Goal: Transaction & Acquisition: Purchase product/service

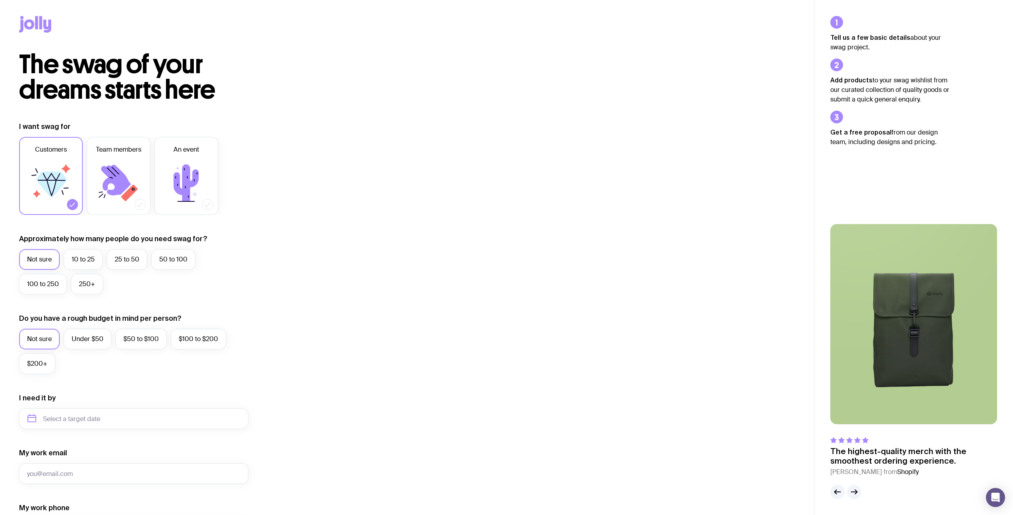
click at [43, 27] on icon at bounding box center [35, 24] width 32 height 17
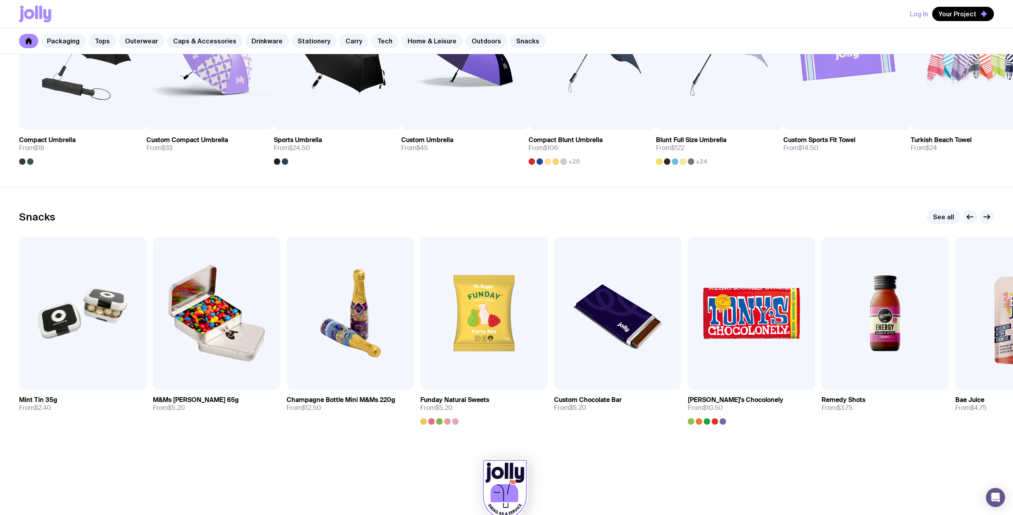
scroll to position [2593, 0]
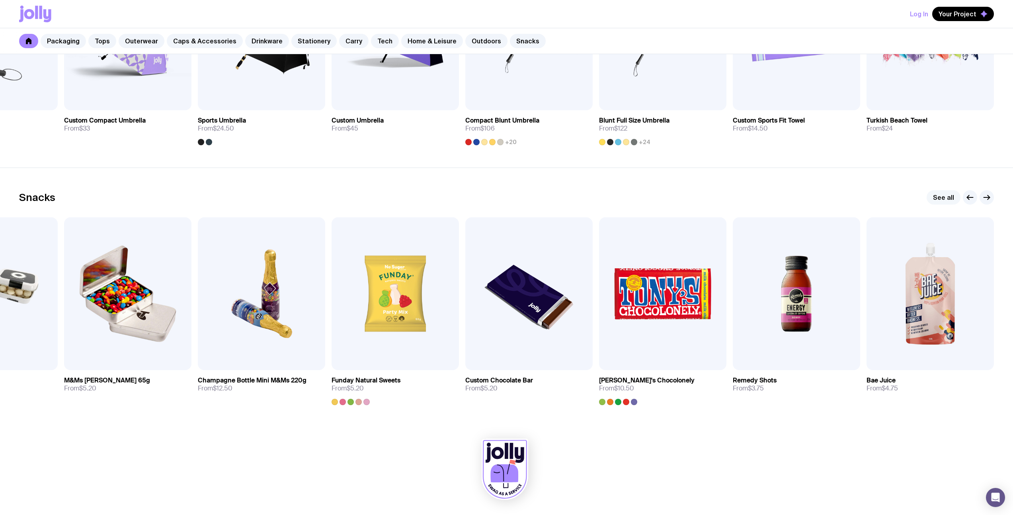
click at [943, 197] on link "See all" at bounding box center [943, 197] width 34 height 14
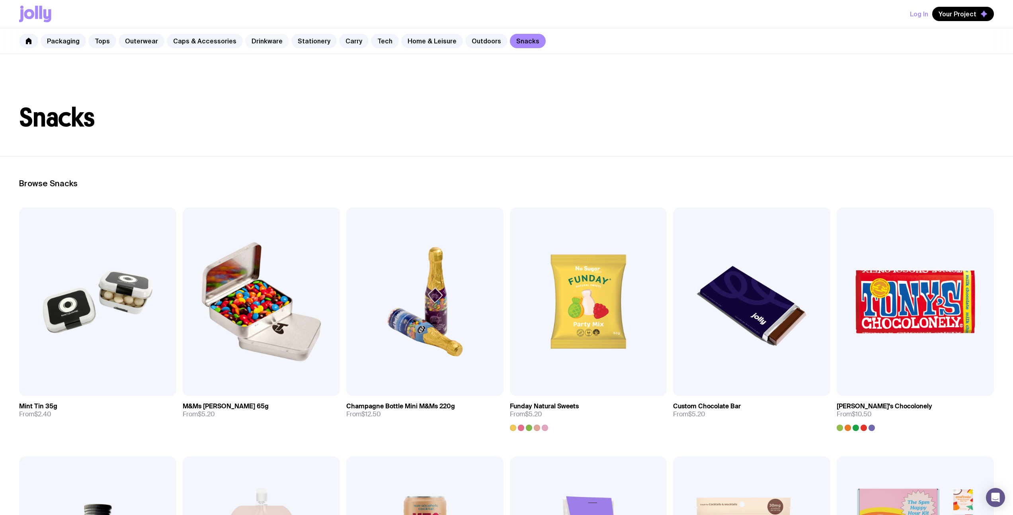
click at [259, 44] on link "Drinkware" at bounding box center [267, 41] width 44 height 14
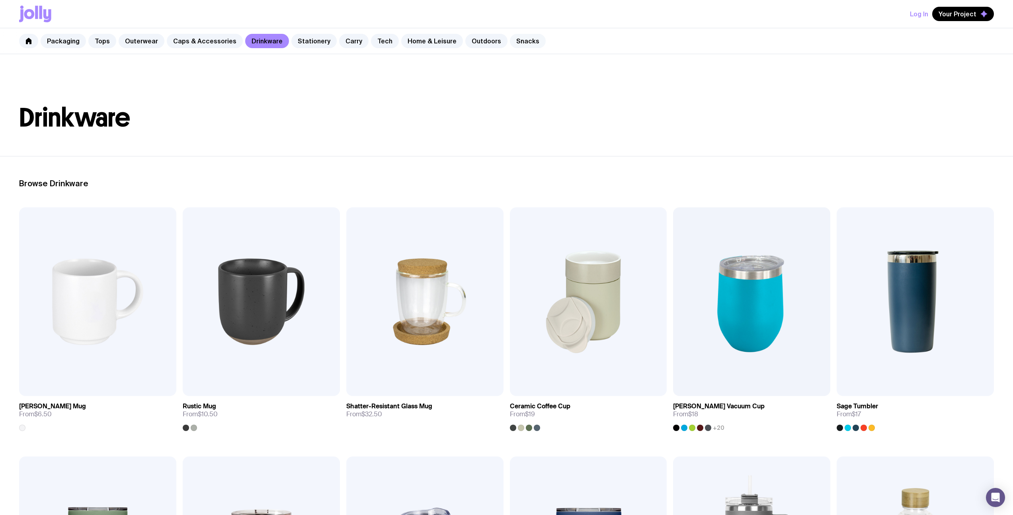
click at [510, 43] on link "Snacks" at bounding box center [528, 41] width 36 height 14
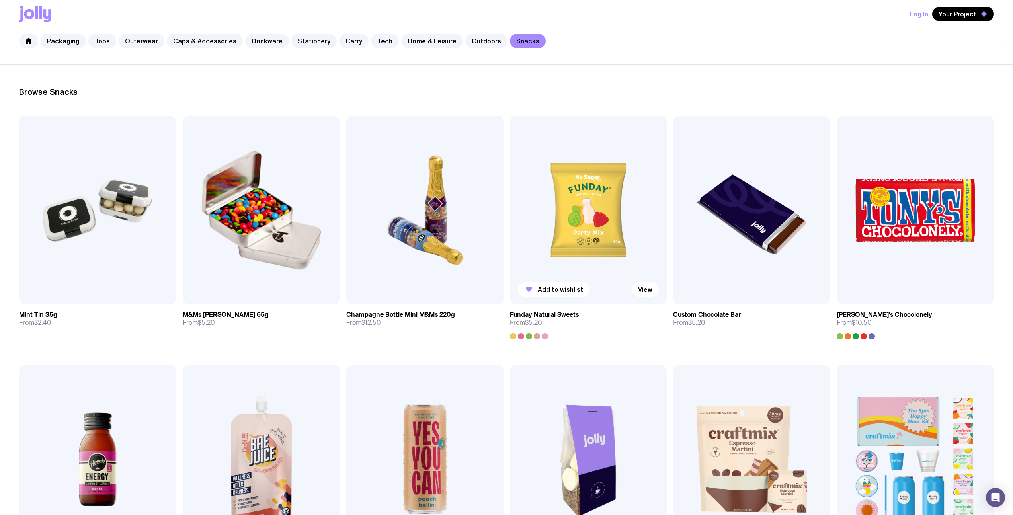
scroll to position [300, 0]
